Goal: Check status

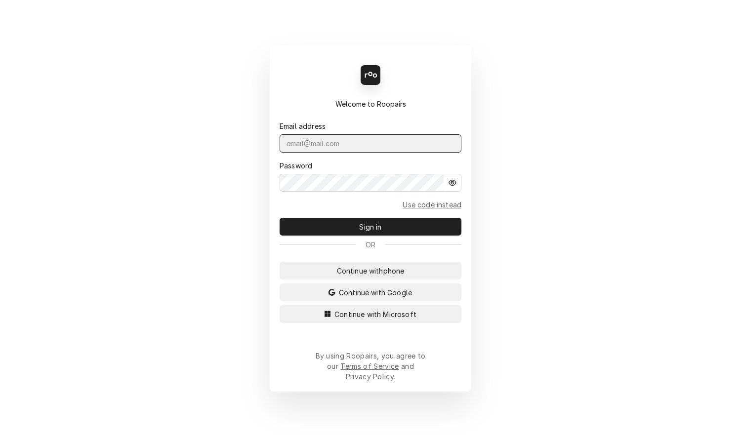
click at [359, 153] on input "Dynamic Content Wrapper" at bounding box center [371, 143] width 182 height 18
type input "[EMAIL_ADDRESS][DOMAIN_NAME]"
click at [280, 218] on button "Sign in" at bounding box center [371, 227] width 182 height 18
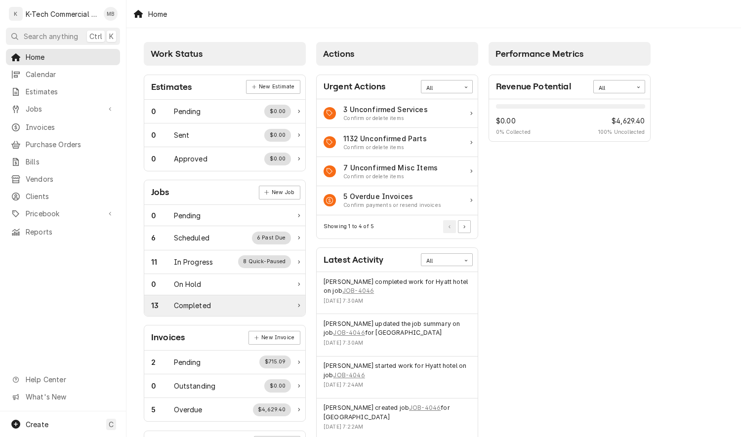
click at [200, 304] on div "Completed" at bounding box center [192, 305] width 37 height 10
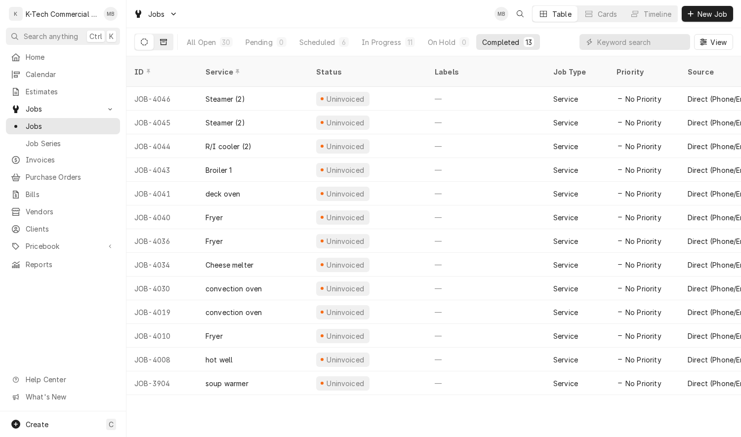
click at [162, 39] on icon "Dynamic Content Wrapper" at bounding box center [163, 42] width 7 height 6
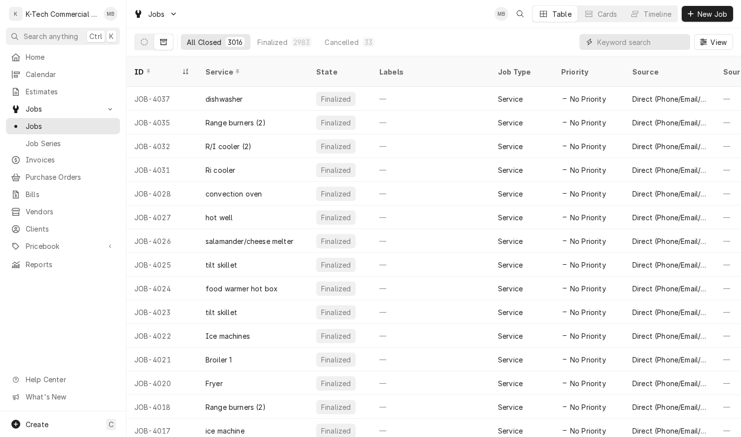
click at [646, 43] on input "Dynamic Content Wrapper" at bounding box center [641, 42] width 88 height 16
type input "eddie"
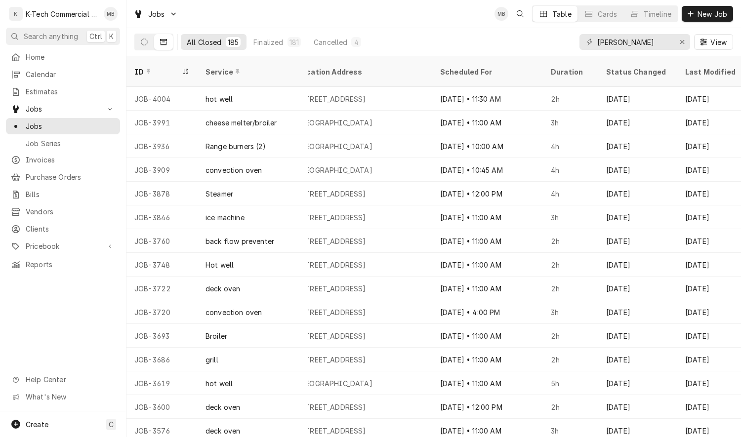
scroll to position [0, 861]
click at [462, 67] on div "Scheduled For" at bounding box center [485, 72] width 93 height 10
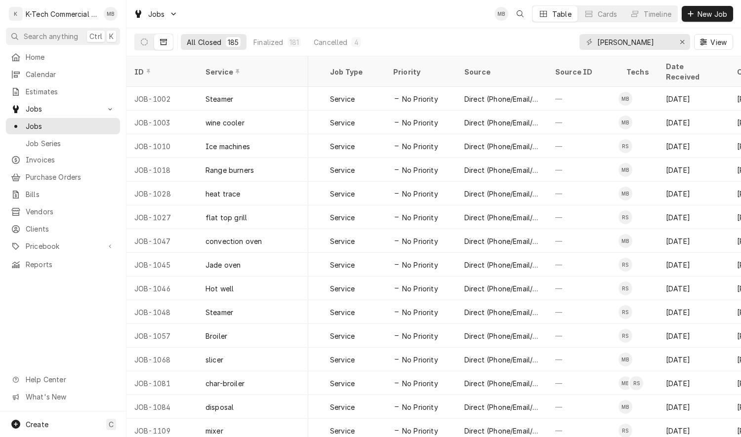
scroll to position [0, 234]
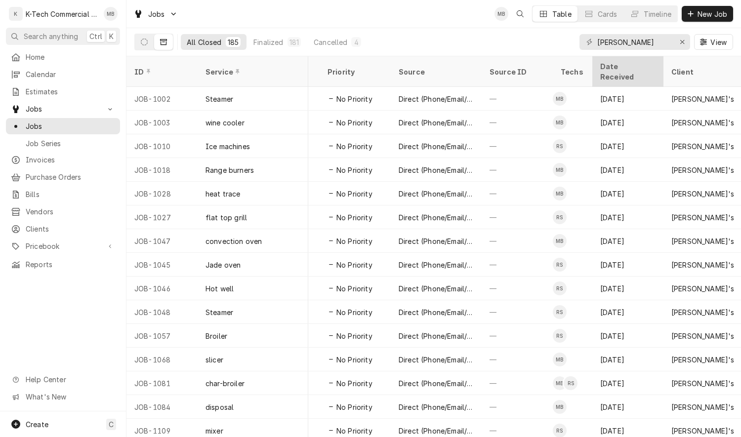
click at [614, 67] on div "Date Received" at bounding box center [626, 71] width 53 height 21
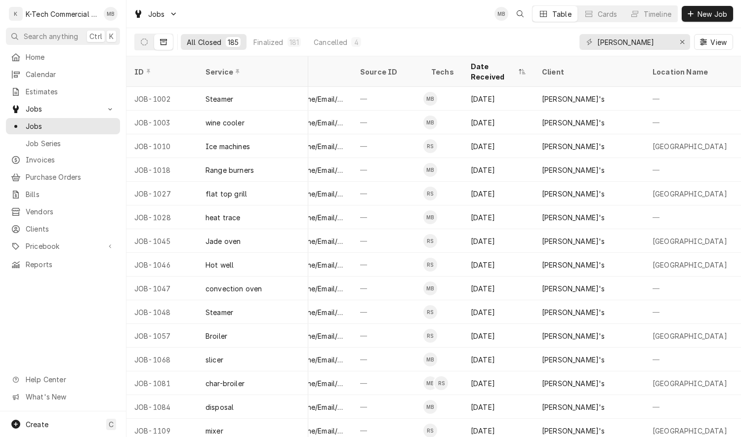
scroll to position [0, 383]
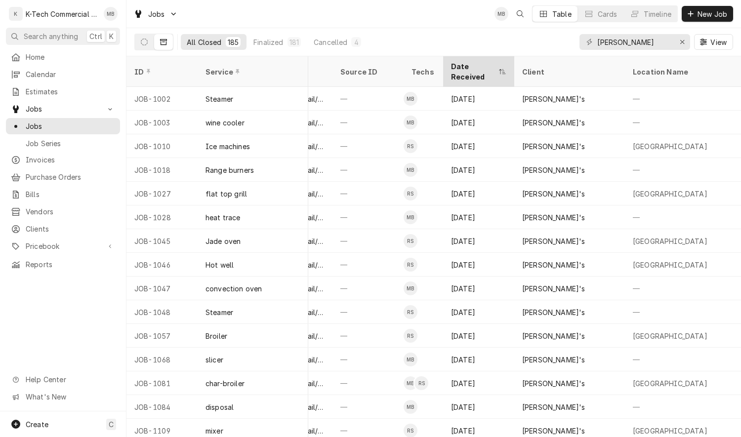
click at [502, 69] on icon "Dynamic Content Wrapper" at bounding box center [502, 72] width 7 height 6
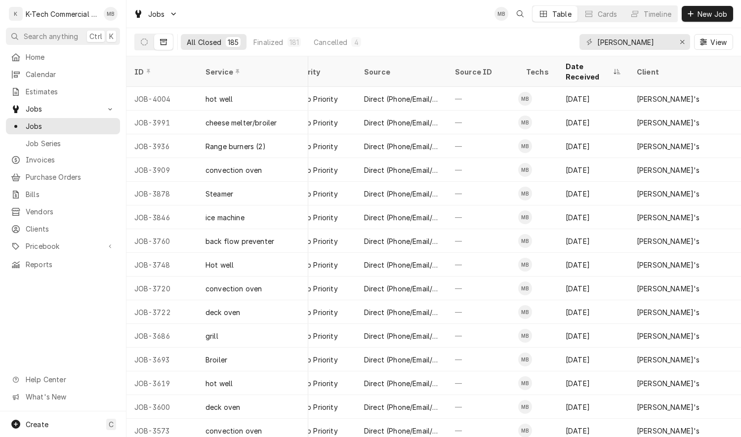
scroll to position [0, 252]
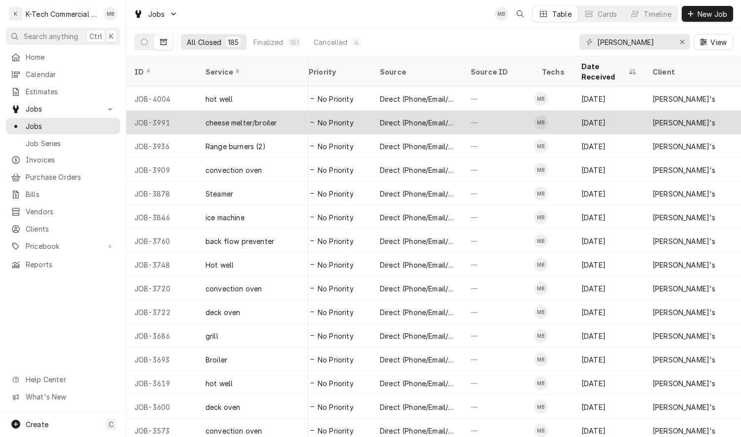
click at [422, 118] on div "Direct (Phone/Email/etc.)" at bounding box center [417, 123] width 75 height 10
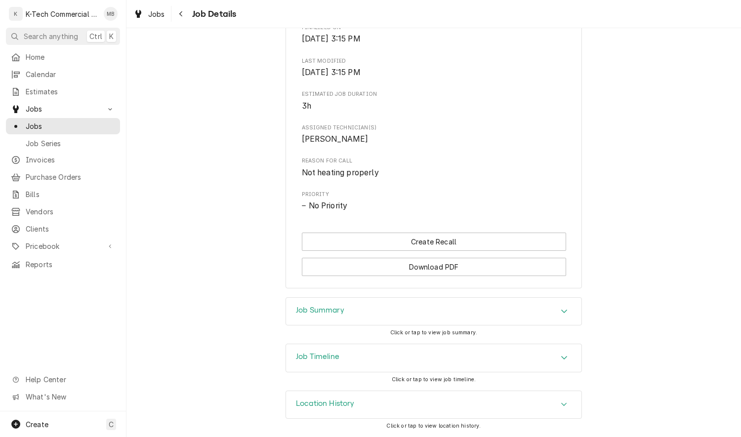
scroll to position [355, 0]
click at [412, 313] on div "Job Summary" at bounding box center [433, 312] width 295 height 28
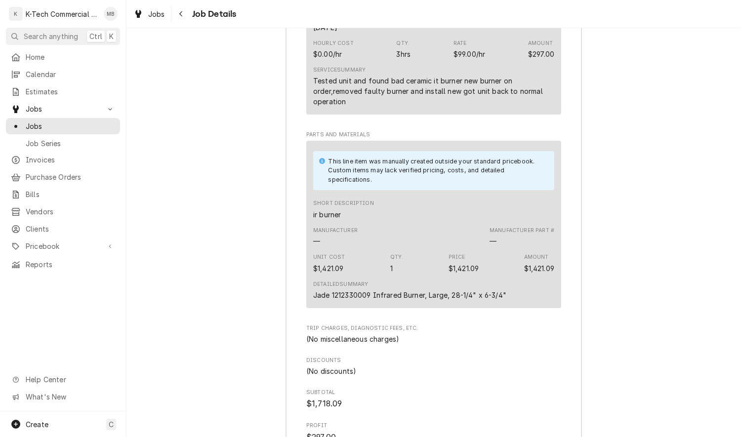
scroll to position [898, 0]
